Goal: Task Accomplishment & Management: Complete application form

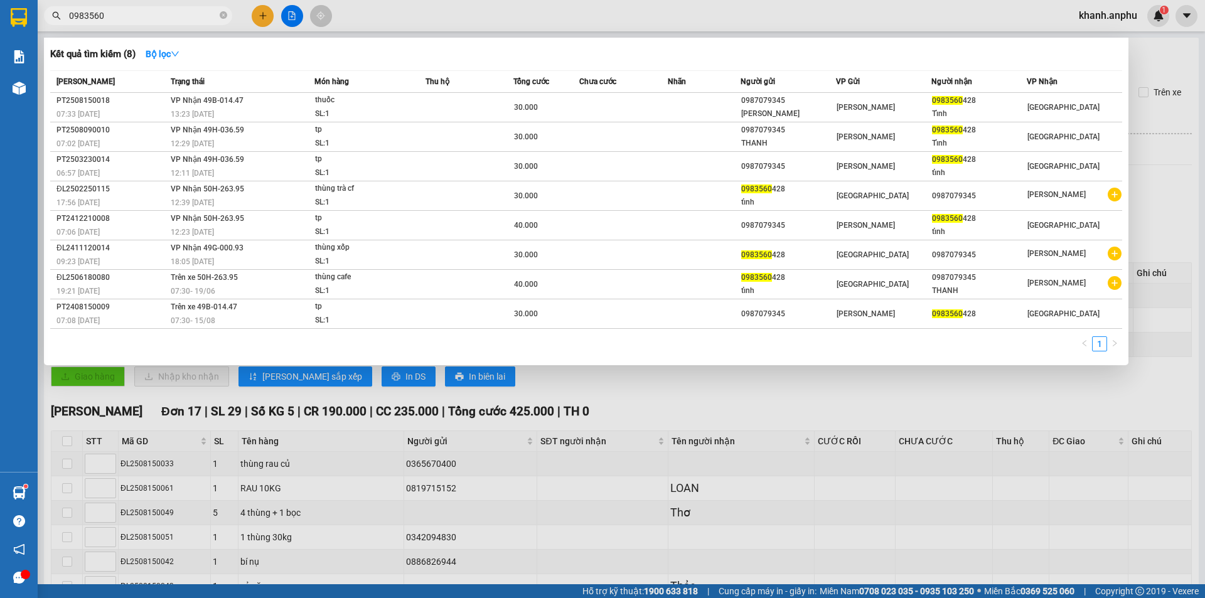
click at [176, 23] on span "0983560" at bounding box center [138, 15] width 188 height 19
click at [176, 18] on input "0983560" at bounding box center [143, 16] width 148 height 14
click at [261, 18] on div at bounding box center [602, 299] width 1205 height 598
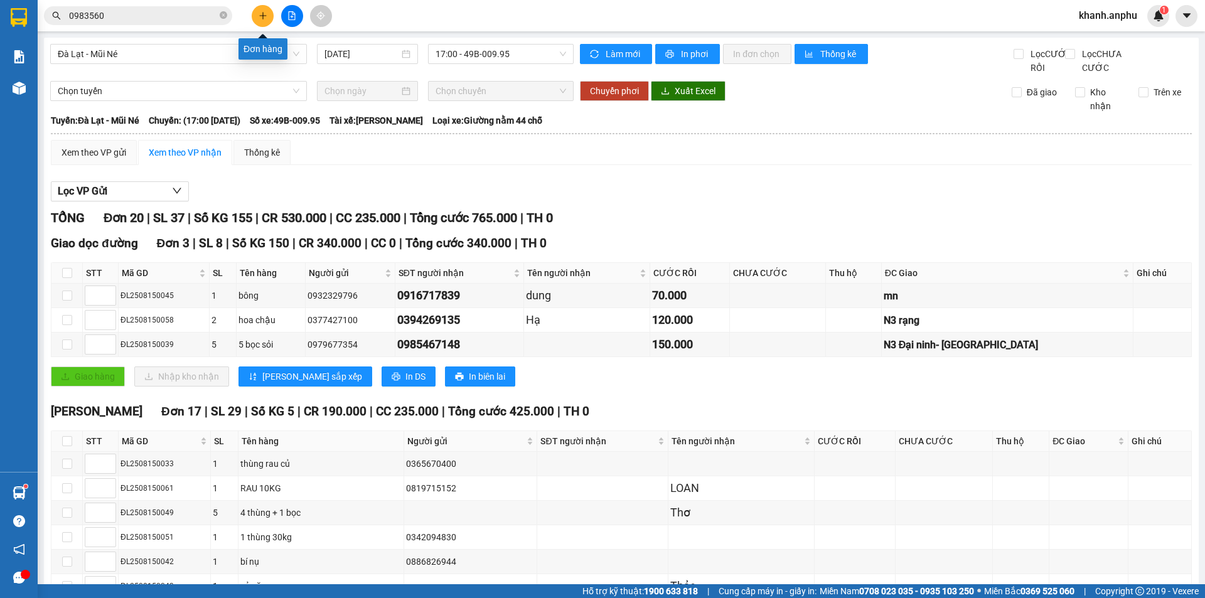
click at [262, 18] on icon "plus" at bounding box center [263, 15] width 9 height 9
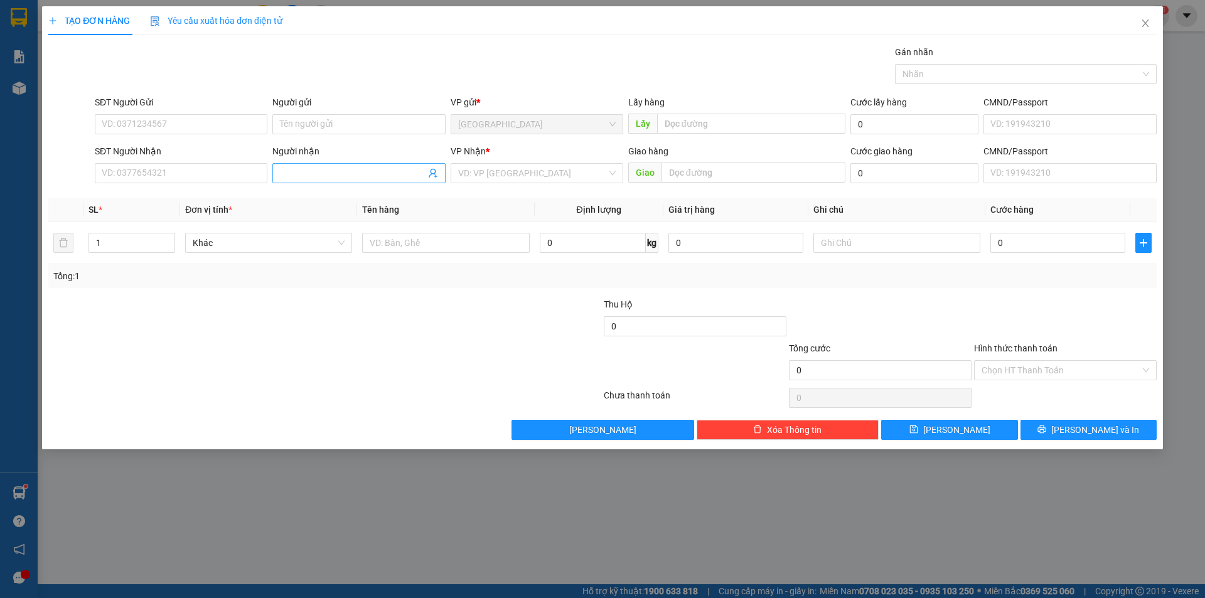
click at [298, 179] on input "Người nhận" at bounding box center [352, 173] width 145 height 14
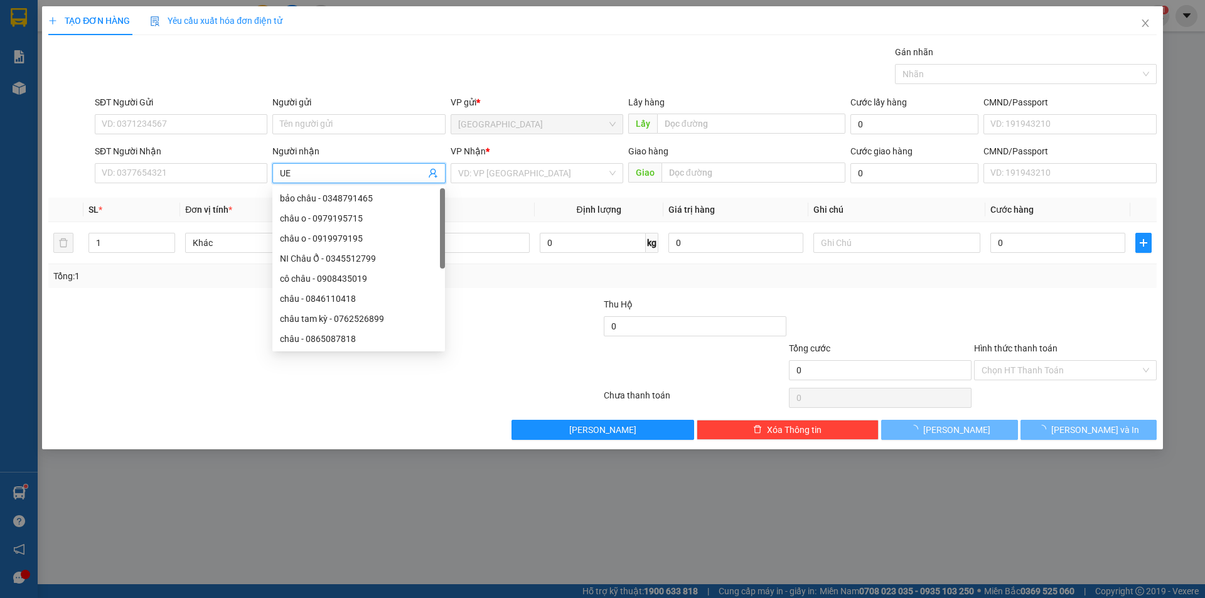
type input "U"
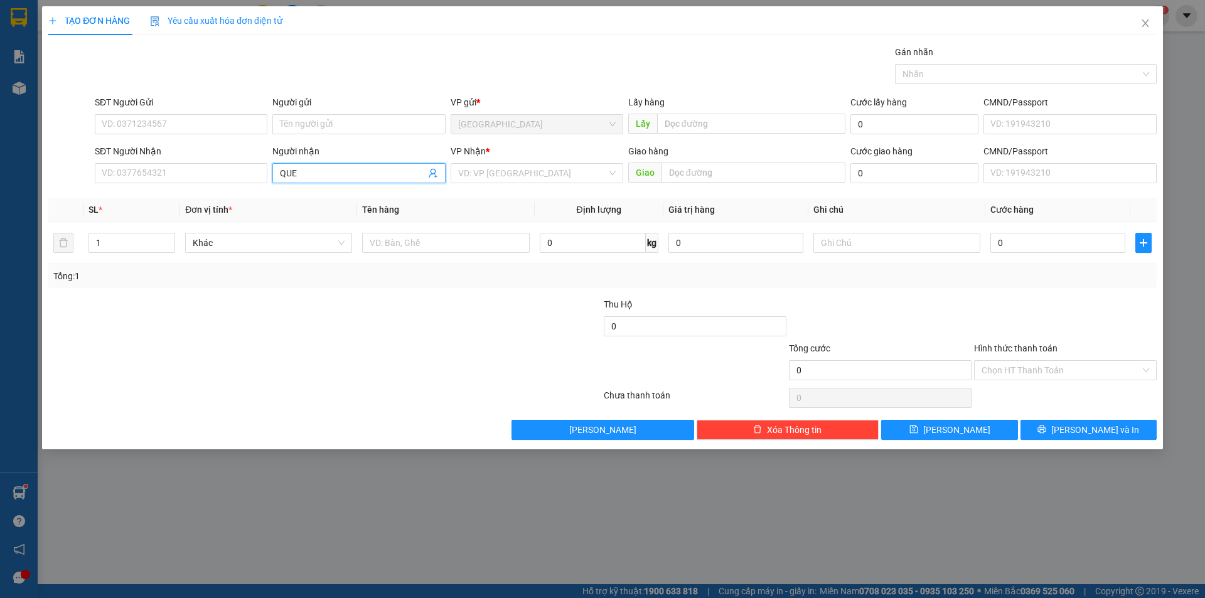
type input "QUEE"
drag, startPoint x: 390, startPoint y: 204, endPoint x: 396, endPoint y: 200, distance: 6.8
click at [390, 204] on div "queen flower - 0976970098" at bounding box center [358, 198] width 157 height 14
type input "0976970098"
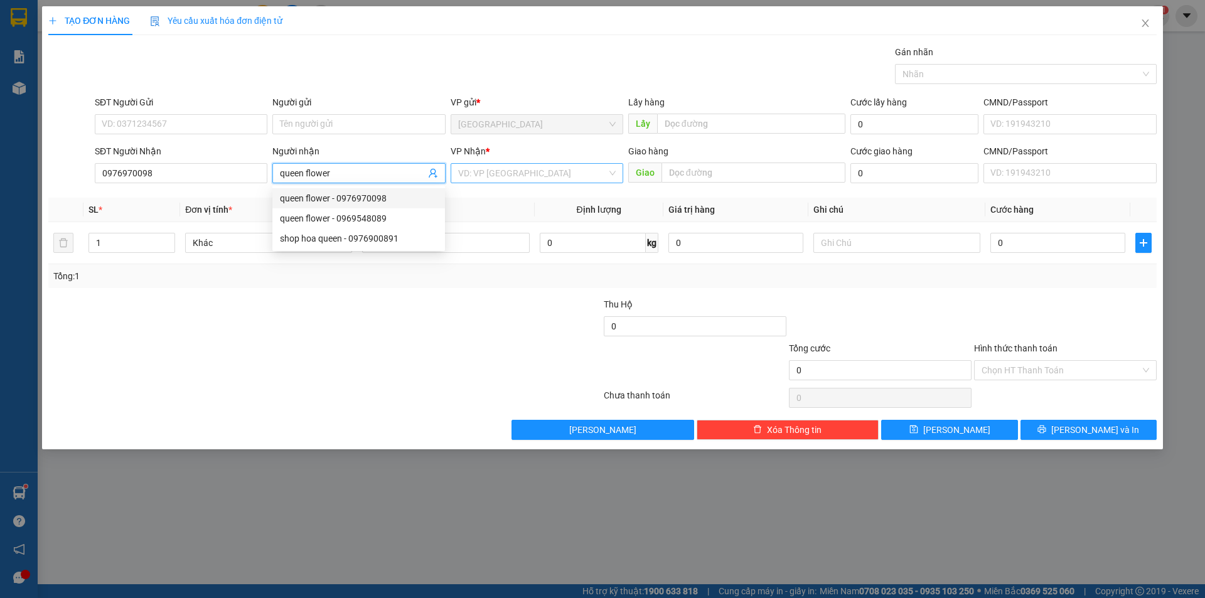
type input "queen flower"
click at [511, 172] on input "search" at bounding box center [532, 173] width 149 height 19
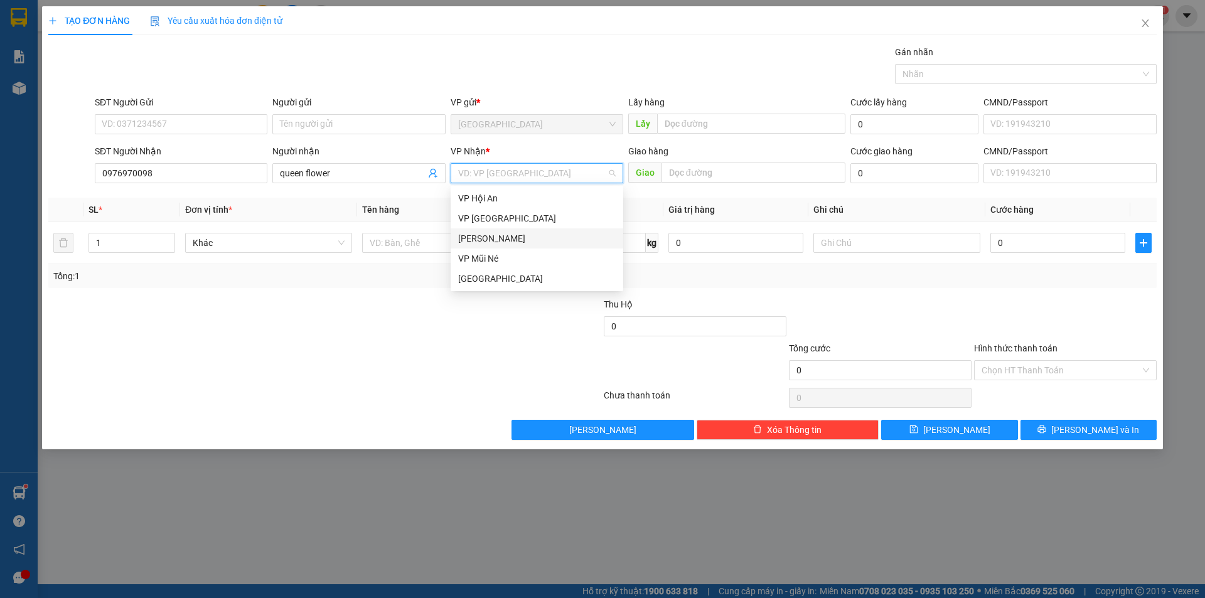
click at [496, 233] on div "[PERSON_NAME]" at bounding box center [536, 239] width 157 height 14
click at [425, 232] on div at bounding box center [445, 242] width 167 height 25
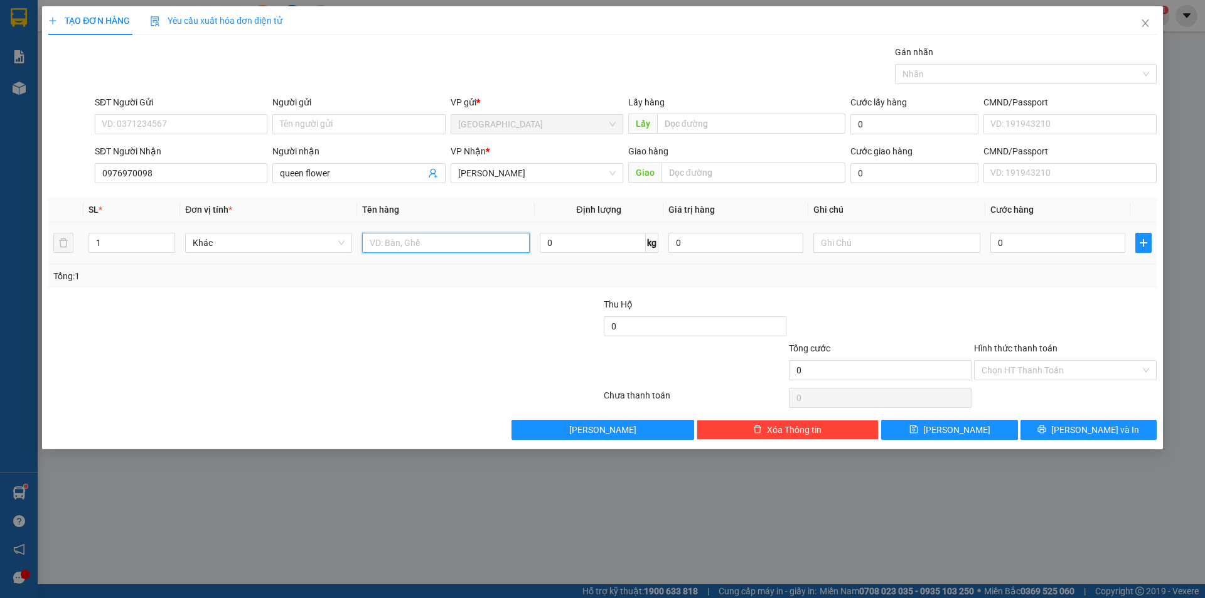
click at [425, 236] on input "text" at bounding box center [445, 243] width 167 height 20
type input "BÔNG"
click at [1019, 241] on input "0" at bounding box center [1057, 243] width 135 height 20
type input "8"
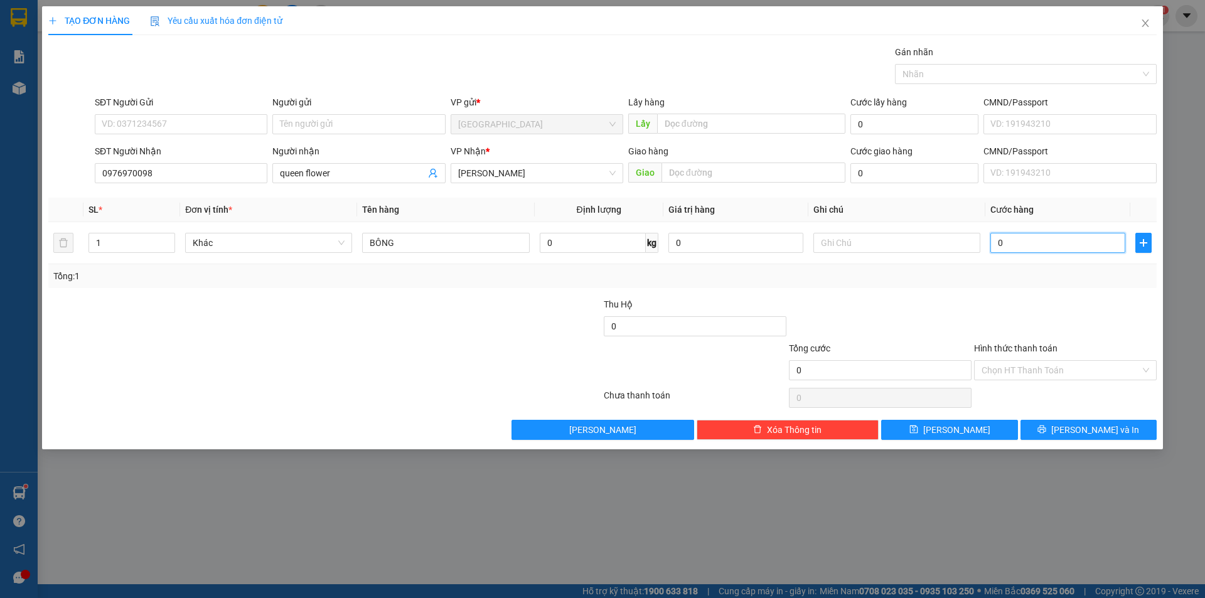
type input "8"
type input "80"
type input "80.000"
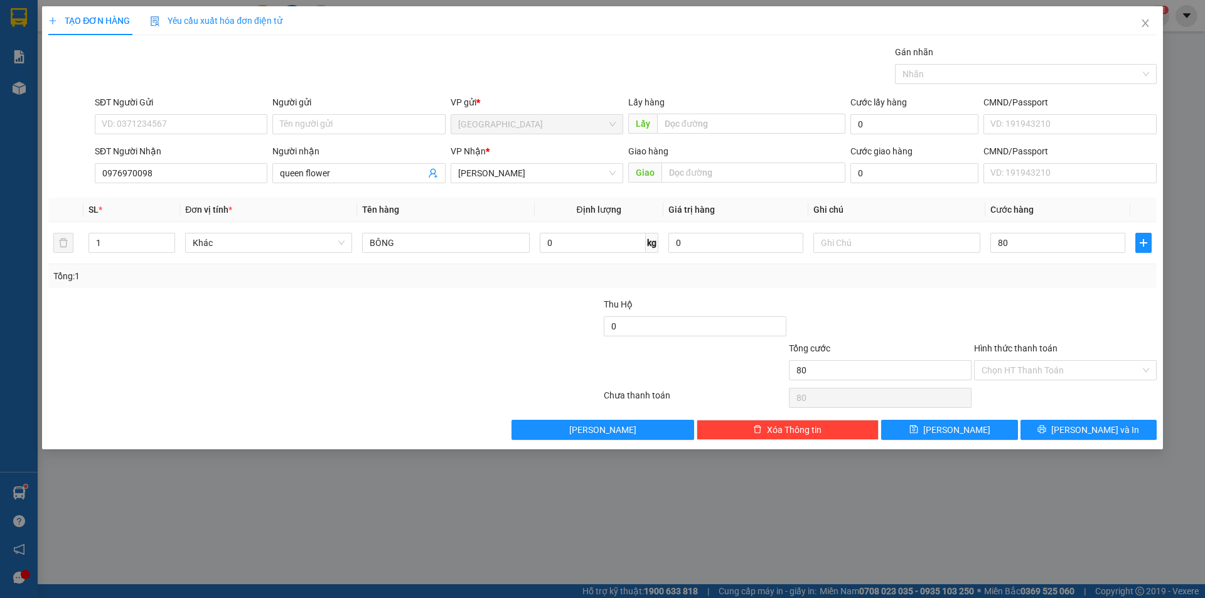
type input "80.000"
click at [939, 280] on div "Tổng: 1" at bounding box center [602, 276] width 1098 height 14
click at [978, 424] on button "[PERSON_NAME]" at bounding box center [949, 430] width 136 height 20
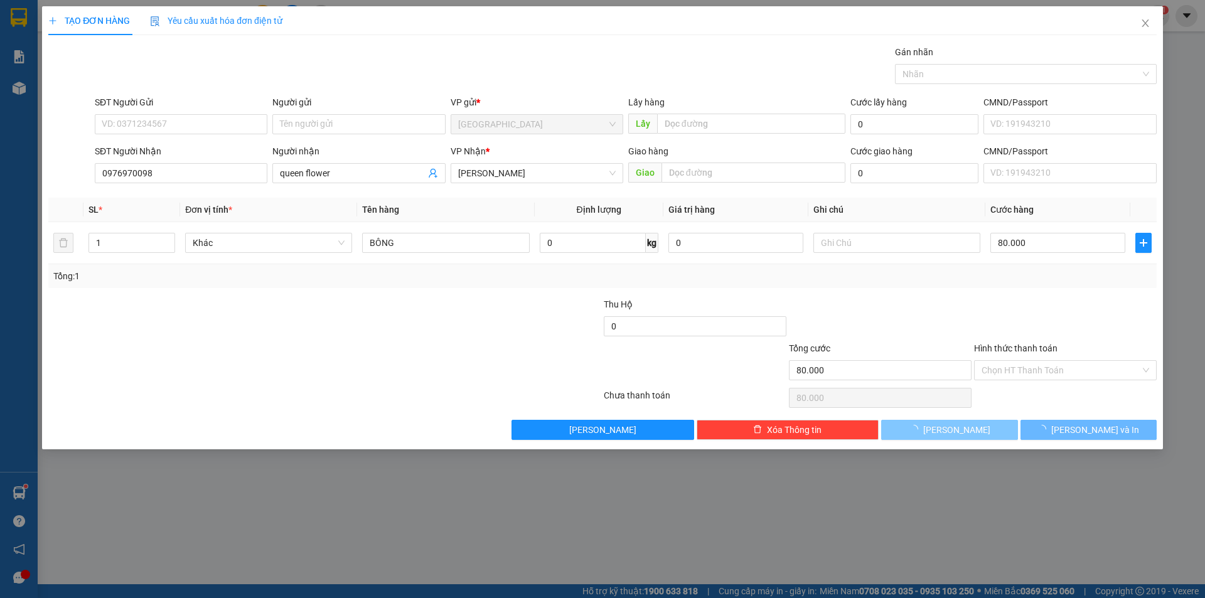
type input "0"
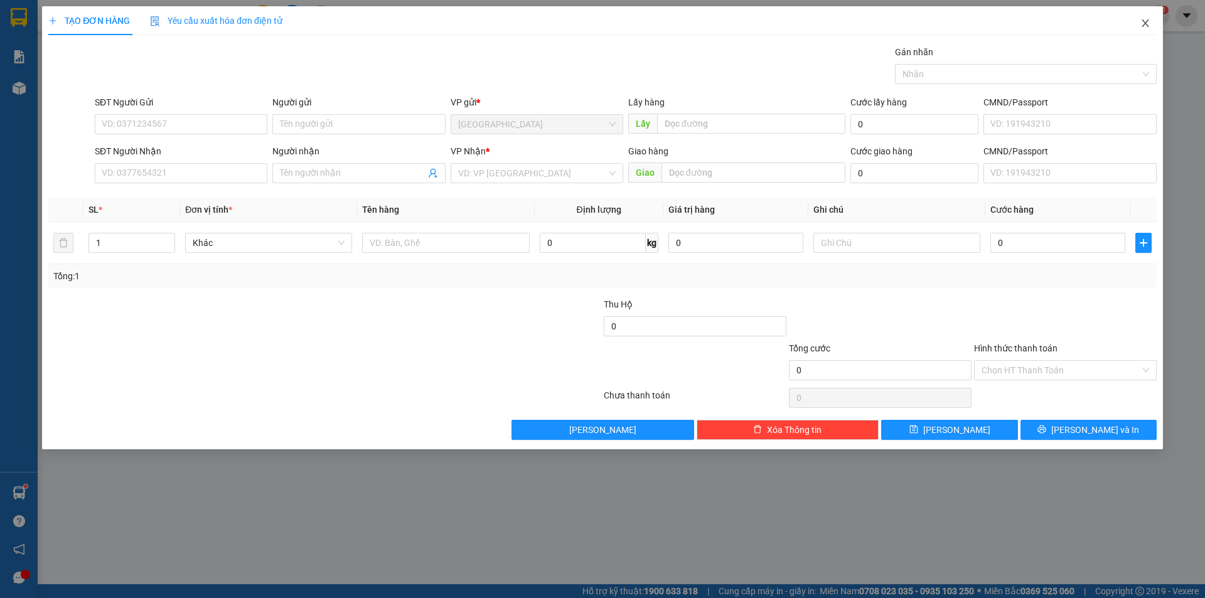
click at [1156, 16] on span "Close" at bounding box center [1144, 23] width 35 height 35
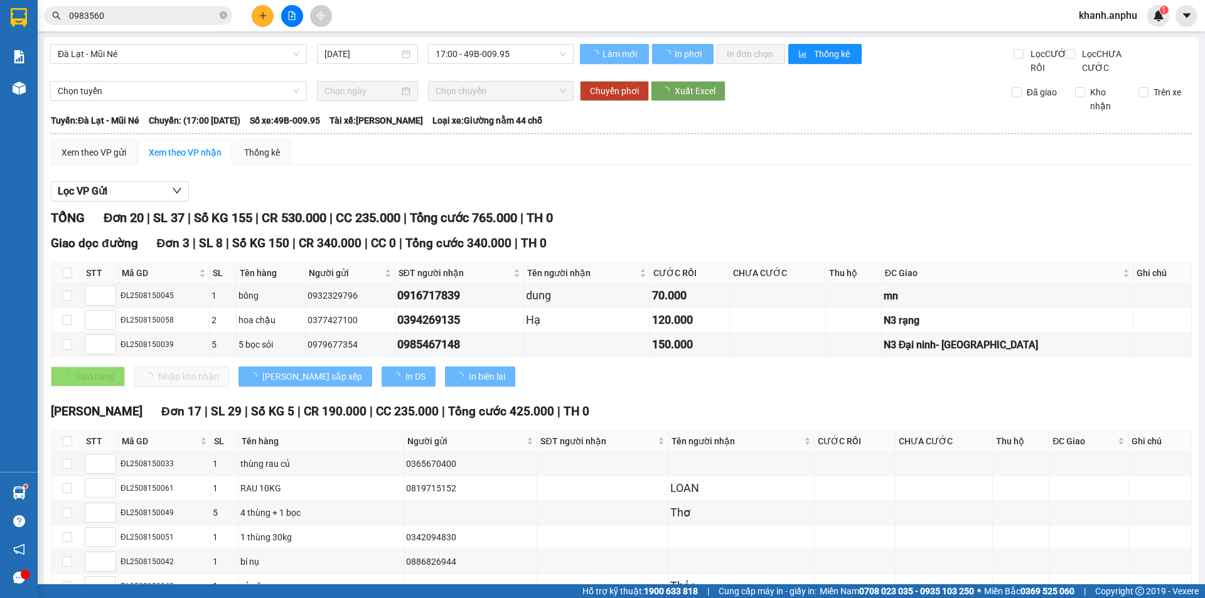
click at [595, 228] on div "TỔNG Đơn 20 | SL 37 | Số KG 155 | CR 530.000 | CC 235.000 | Tổng cước 765.000 |…" at bounding box center [621, 217] width 1141 height 19
